Goal: Task Accomplishment & Management: Use online tool/utility

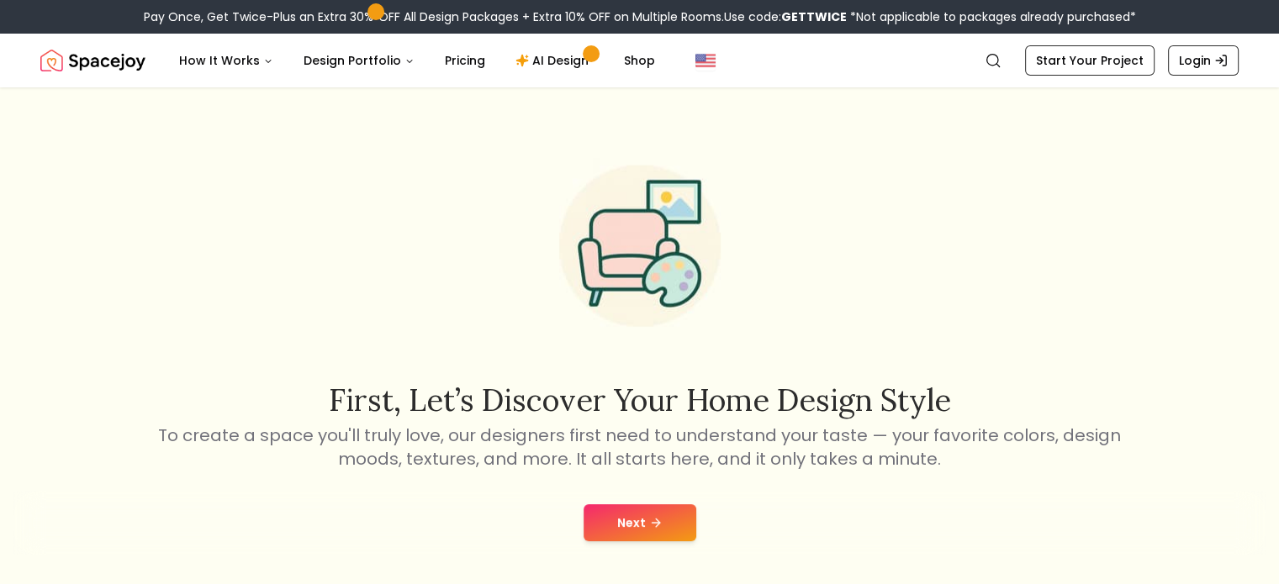
click at [668, 515] on button "Next" at bounding box center [639, 522] width 113 height 37
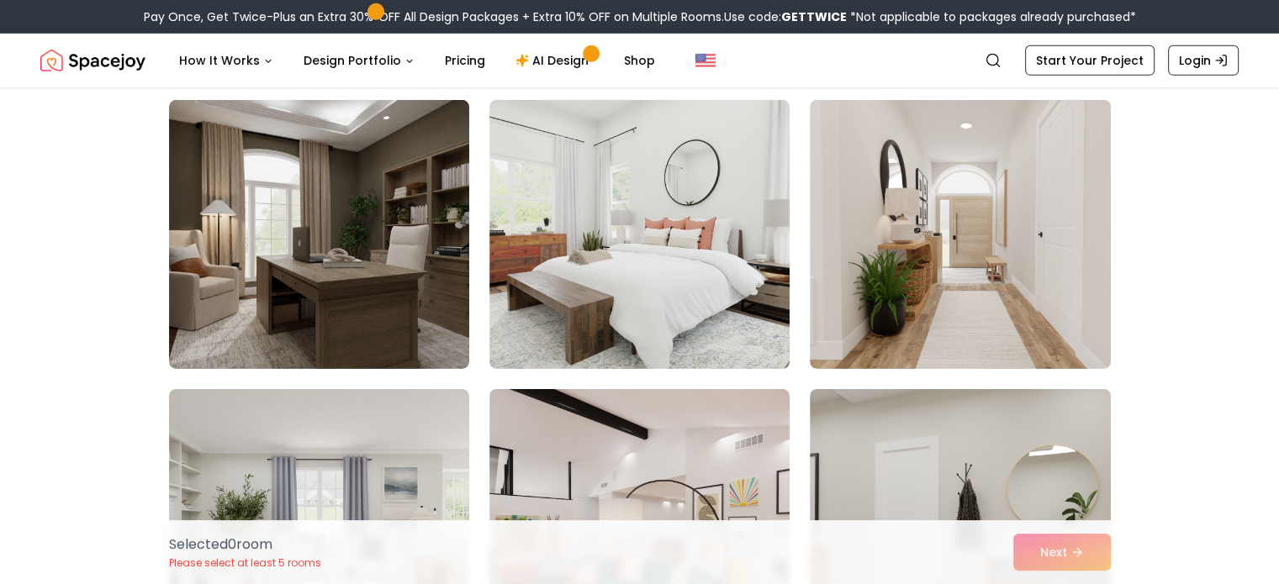
scroll to position [5337, 0]
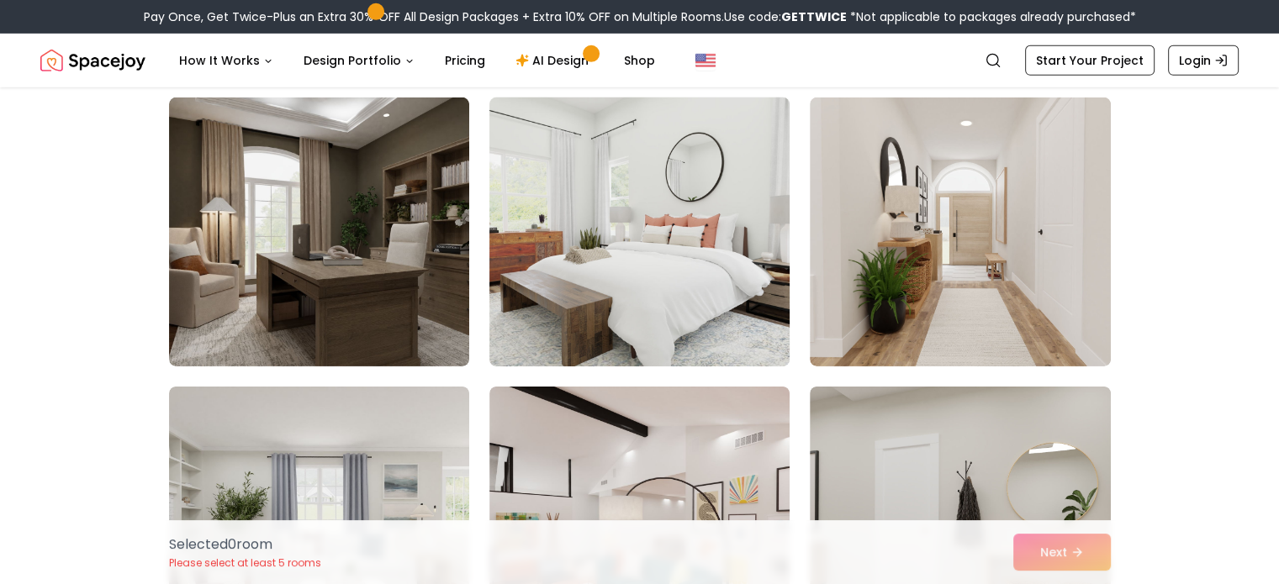
click at [710, 301] on img at bounding box center [639, 232] width 315 height 282
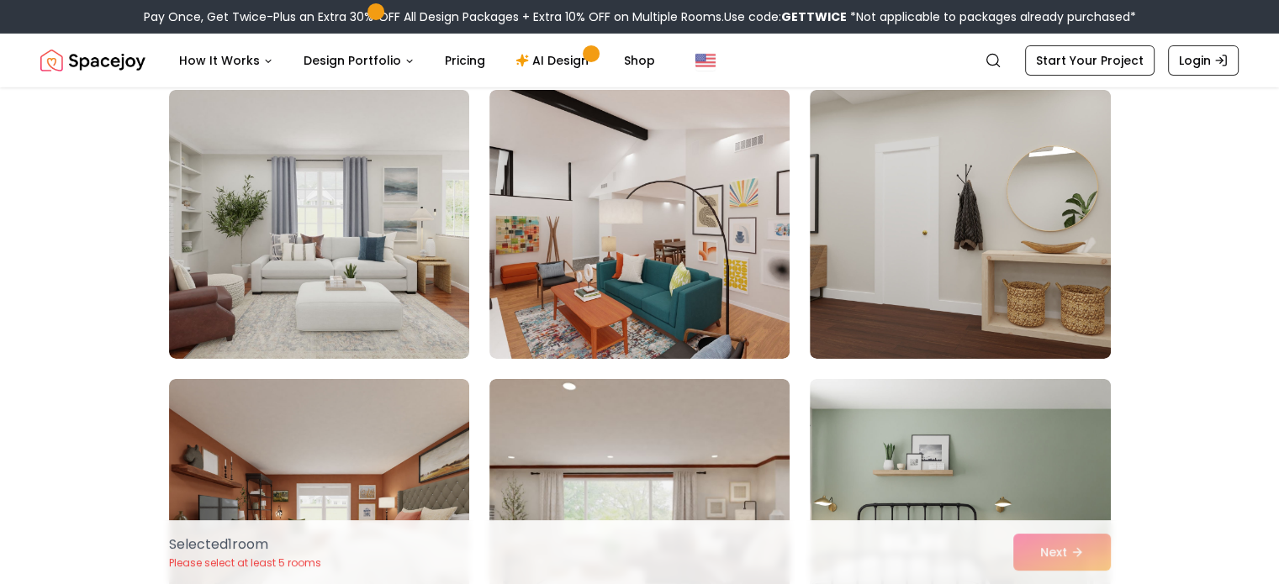
scroll to position [5636, 0]
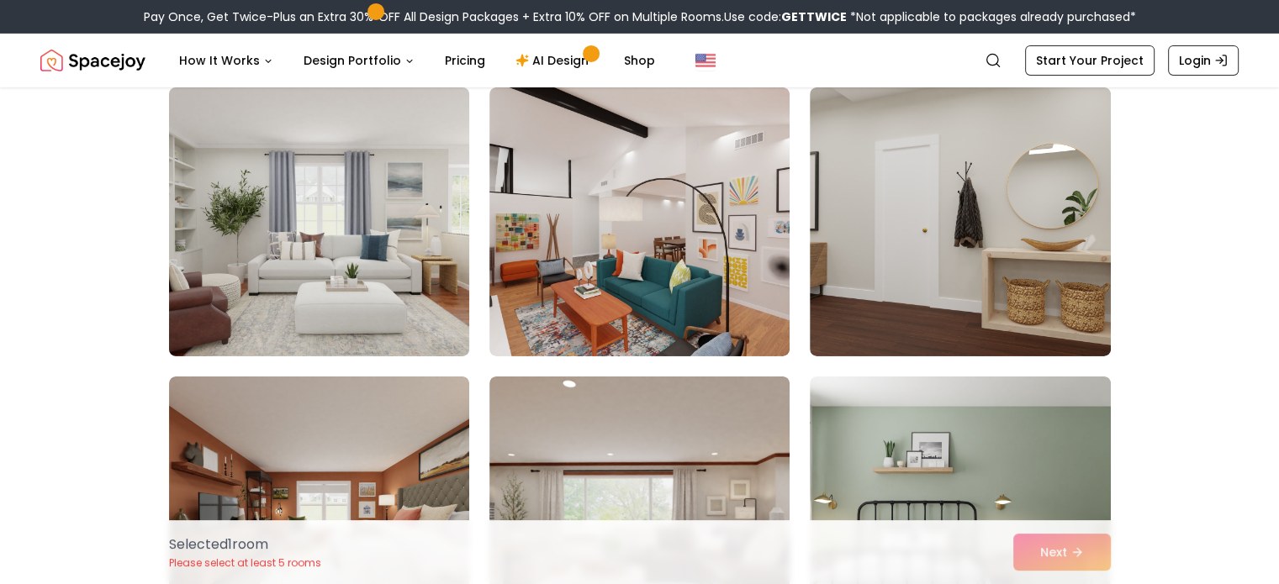
click at [239, 232] on img at bounding box center [318, 222] width 315 height 282
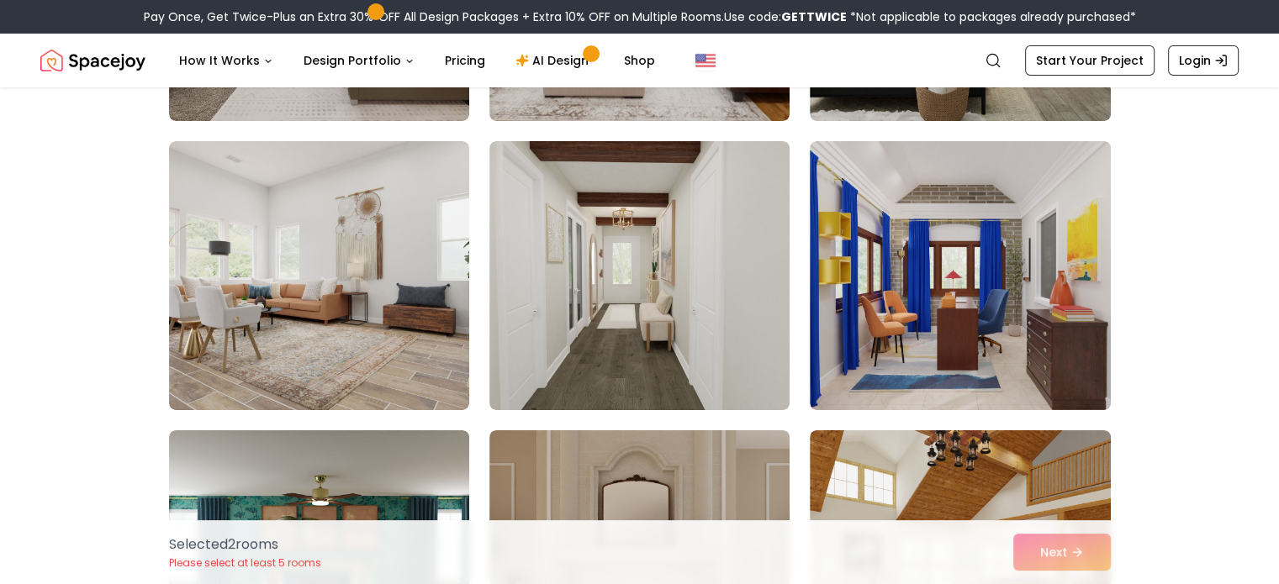
scroll to position [6171, 0]
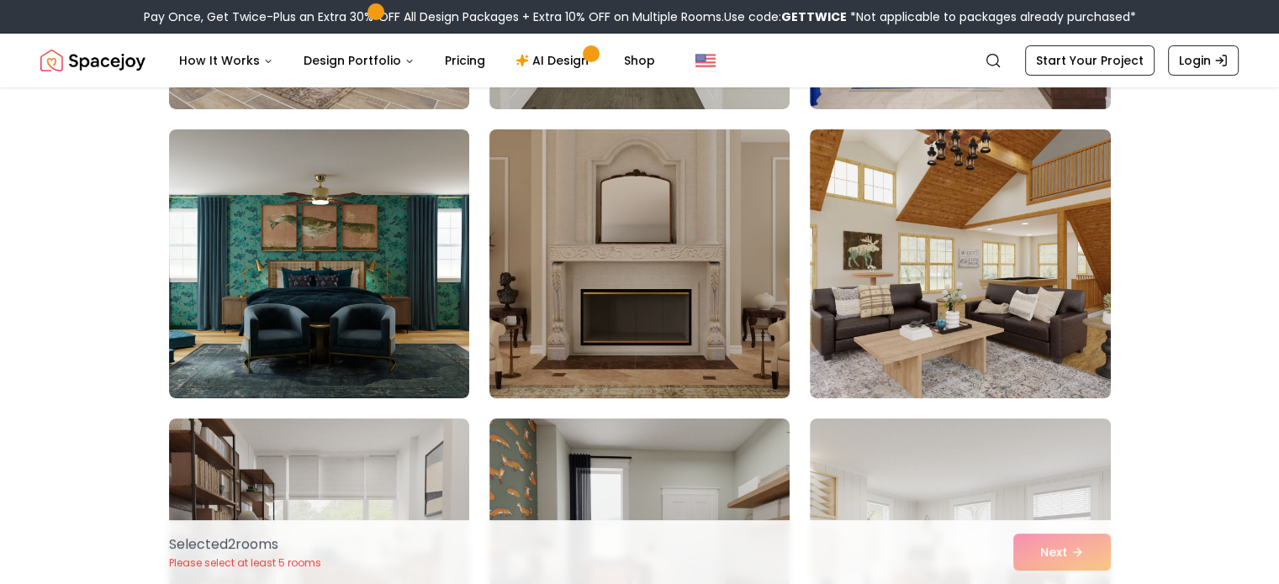
click at [607, 245] on img at bounding box center [639, 264] width 315 height 282
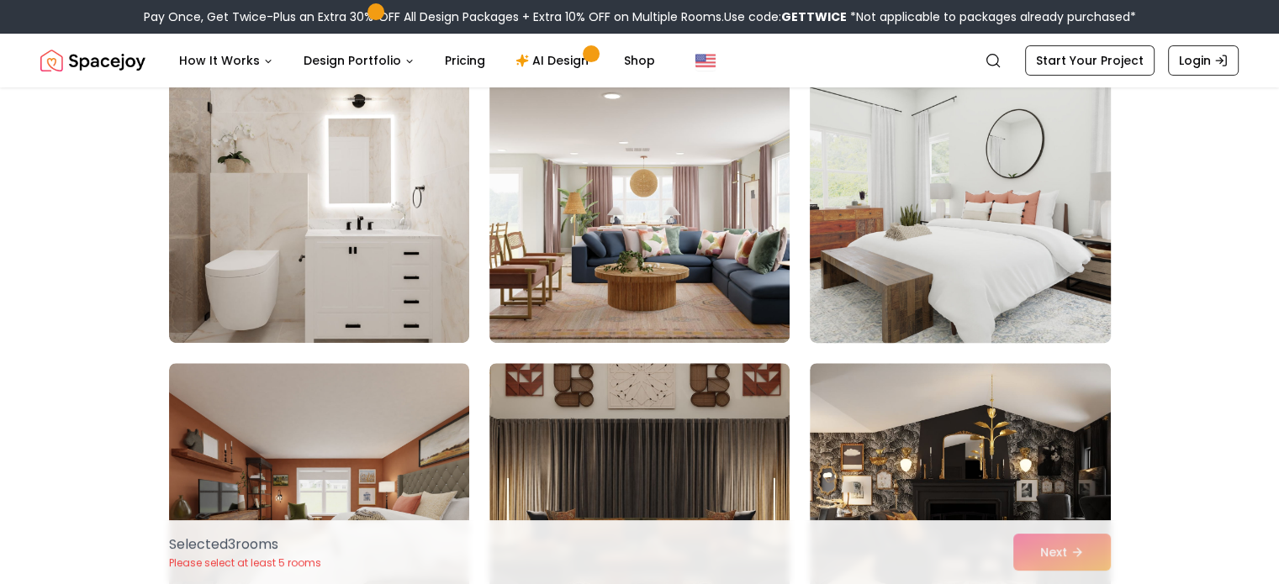
click at [966, 252] on img at bounding box center [959, 208] width 315 height 282
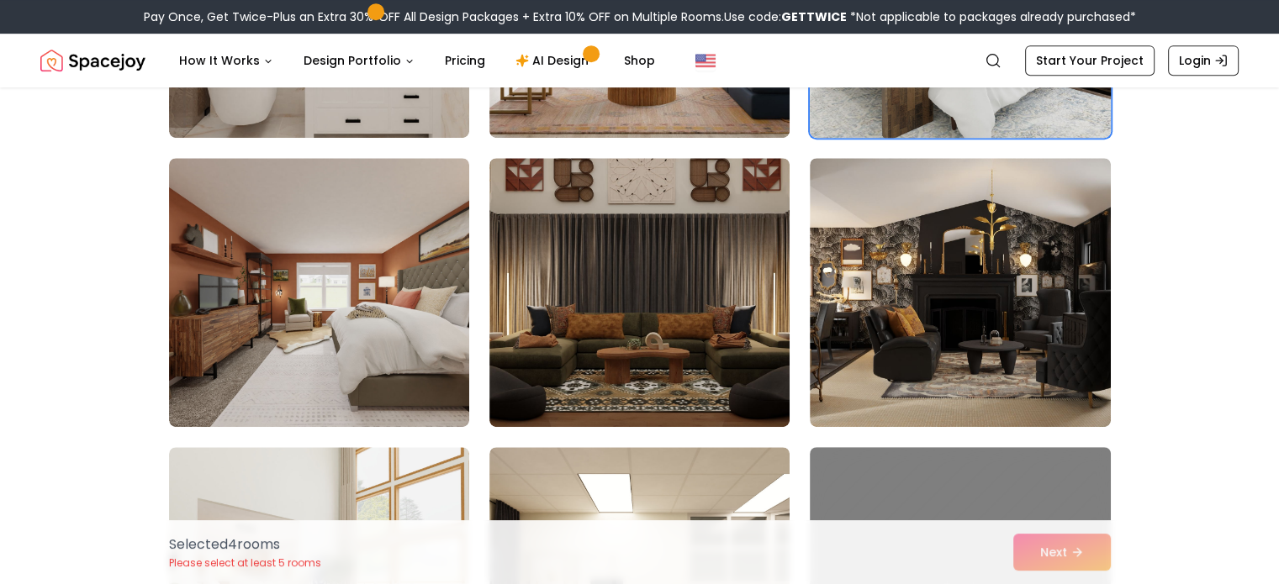
scroll to position [7311, 0]
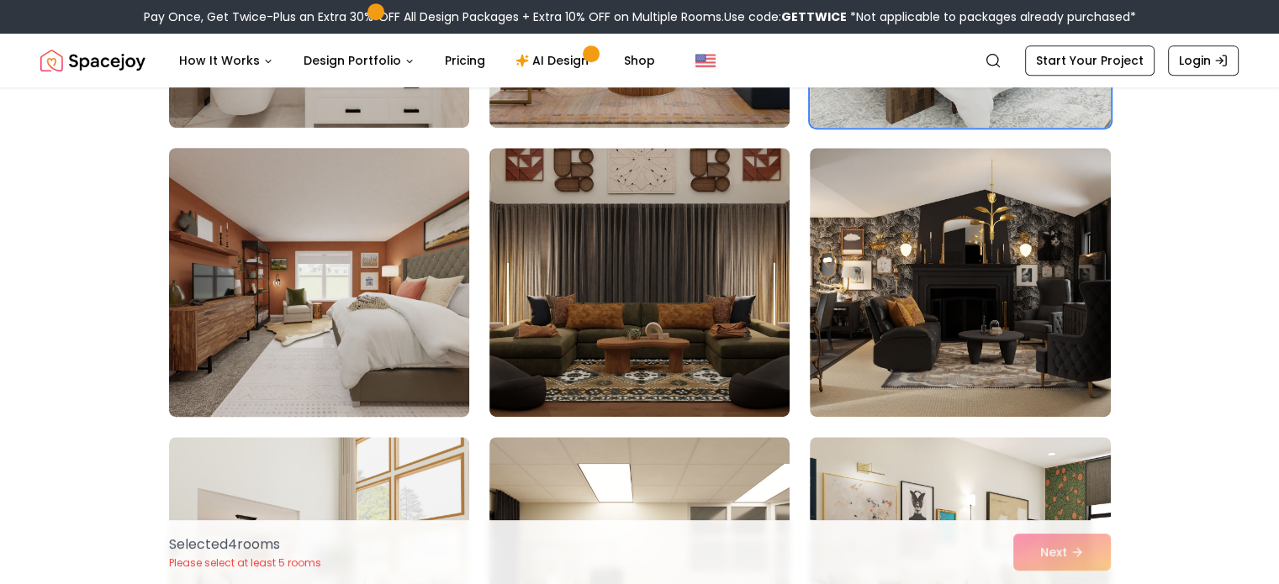
click at [262, 287] on img at bounding box center [318, 282] width 315 height 282
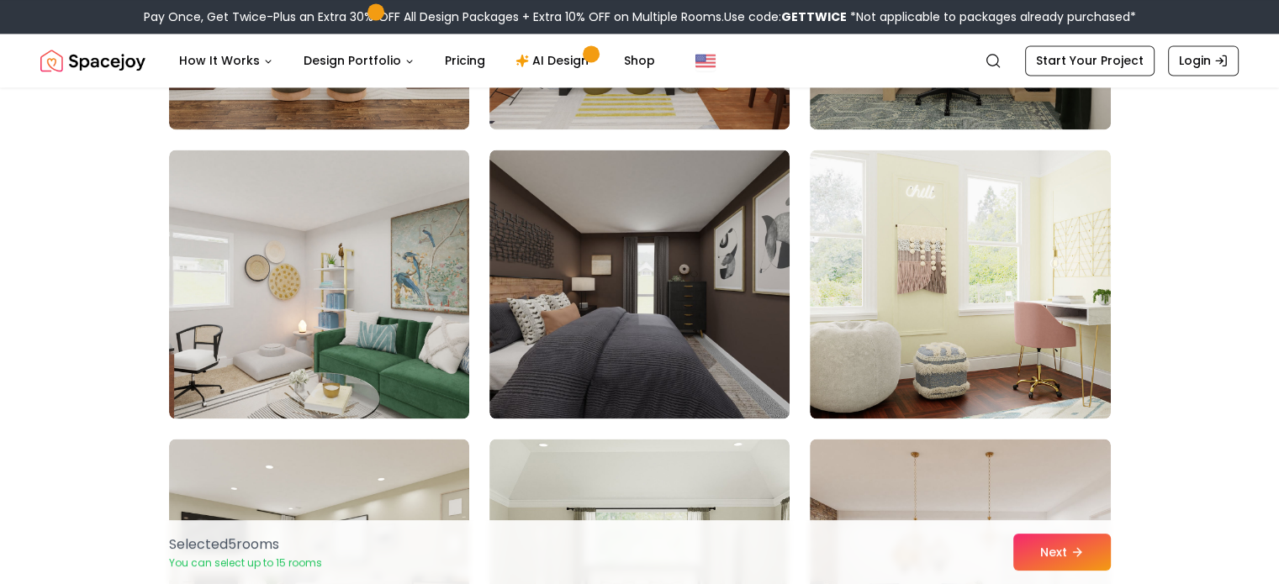
scroll to position [9068, 0]
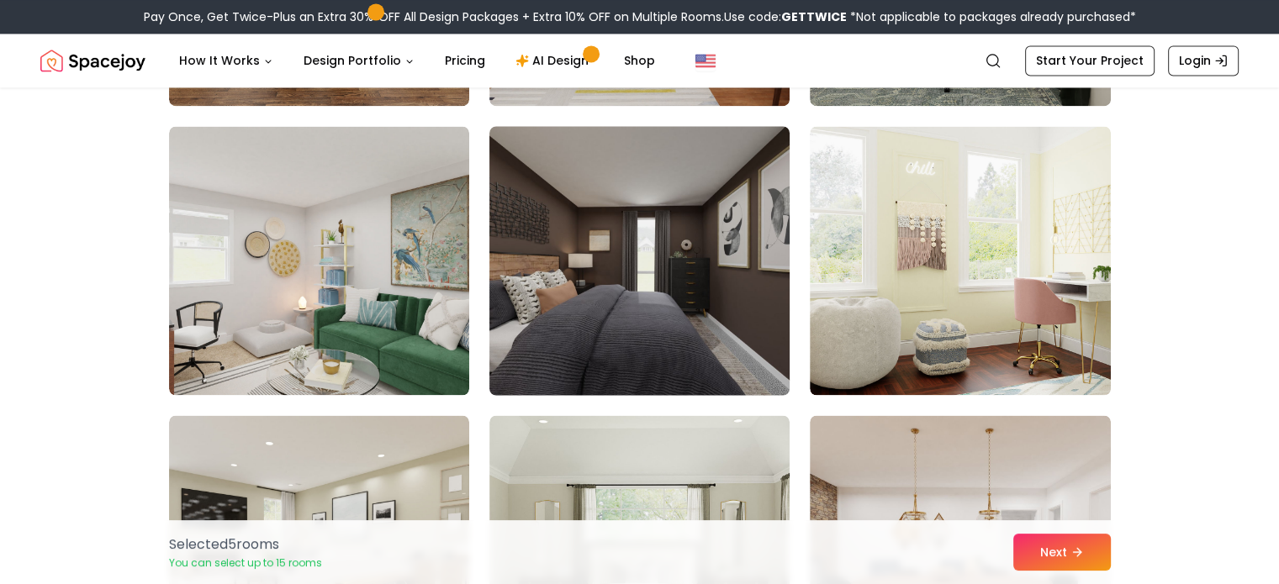
click at [691, 310] on img at bounding box center [639, 260] width 315 height 282
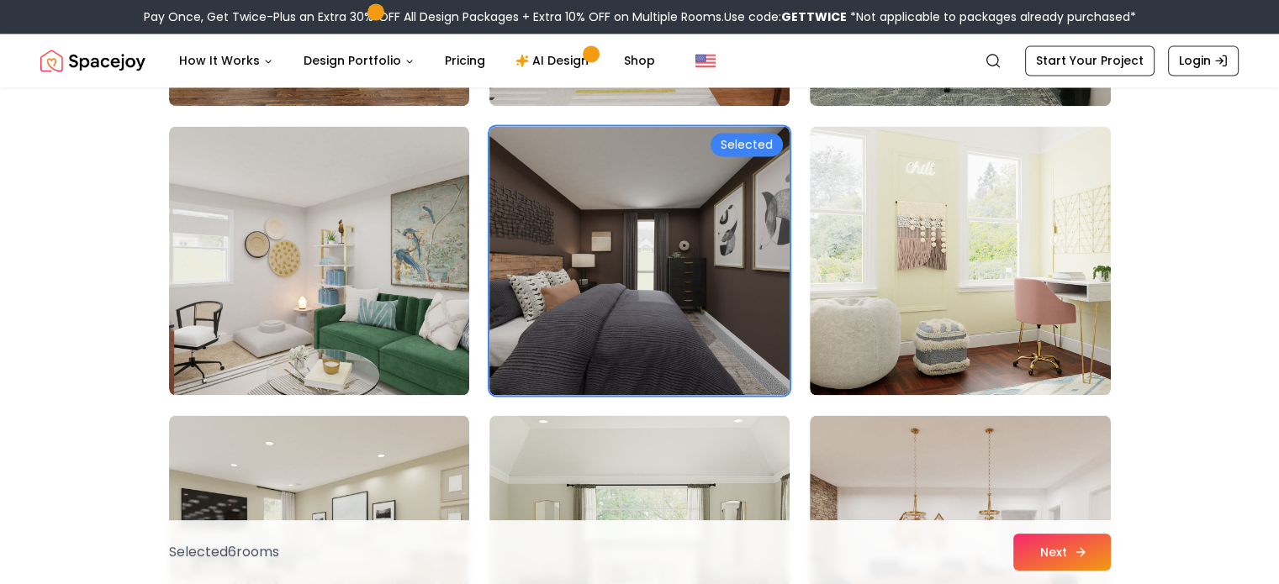
click at [1077, 558] on icon at bounding box center [1080, 552] width 13 height 13
